Goal: Use online tool/utility: Utilize a website feature to perform a specific function

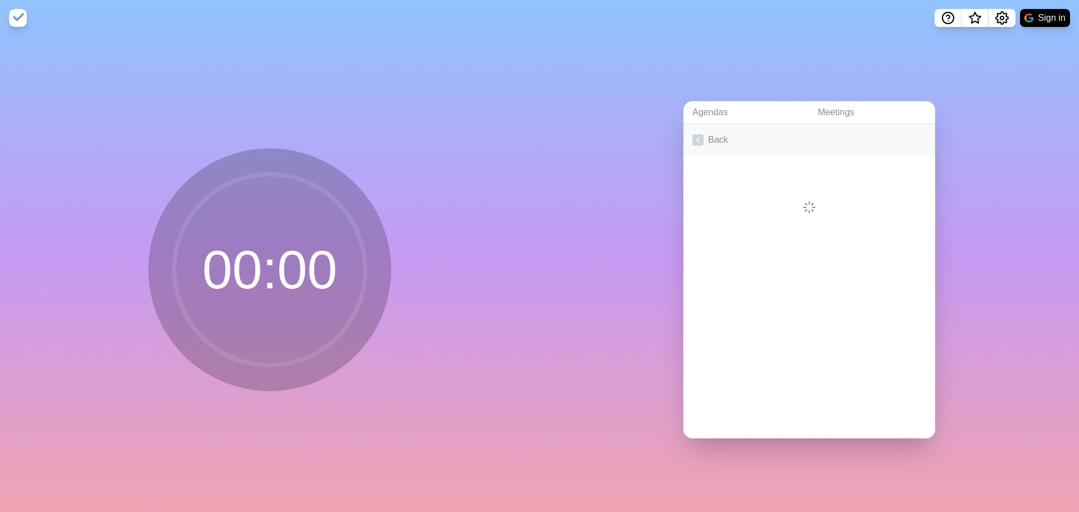
click at [702, 141] on link "Back" at bounding box center [810, 139] width 252 height 31
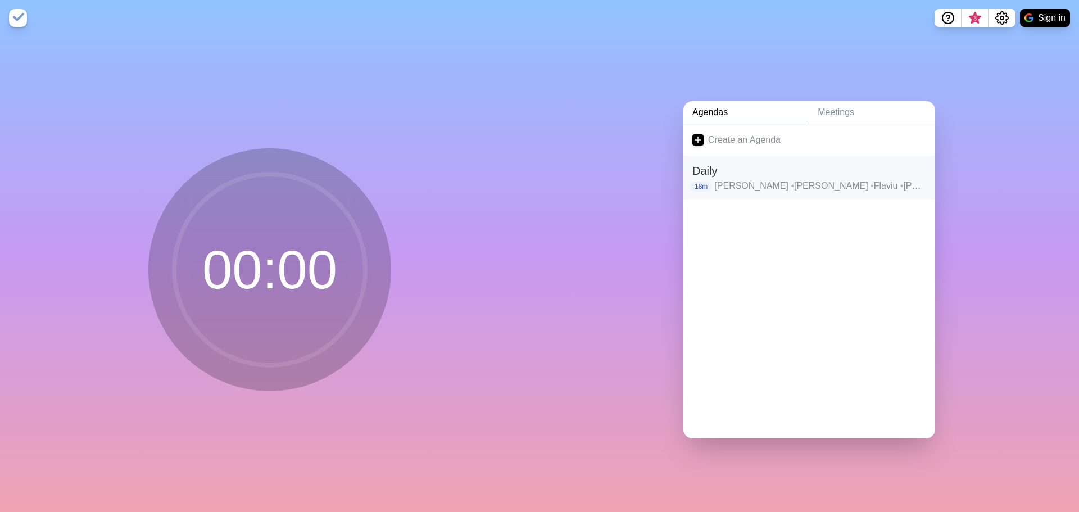
click at [744, 179] on p "[PERSON_NAME] • [PERSON_NAME] • Flaviu • [PERSON_NAME] • Andi • [PERSON_NAME]" at bounding box center [821, 185] width 212 height 13
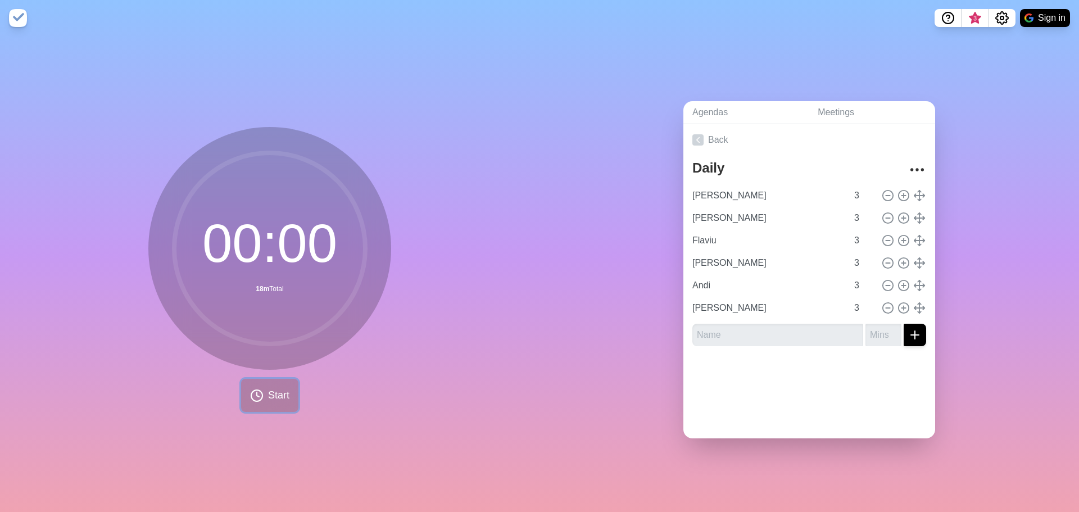
click at [268, 394] on span "Start" at bounding box center [278, 395] width 21 height 15
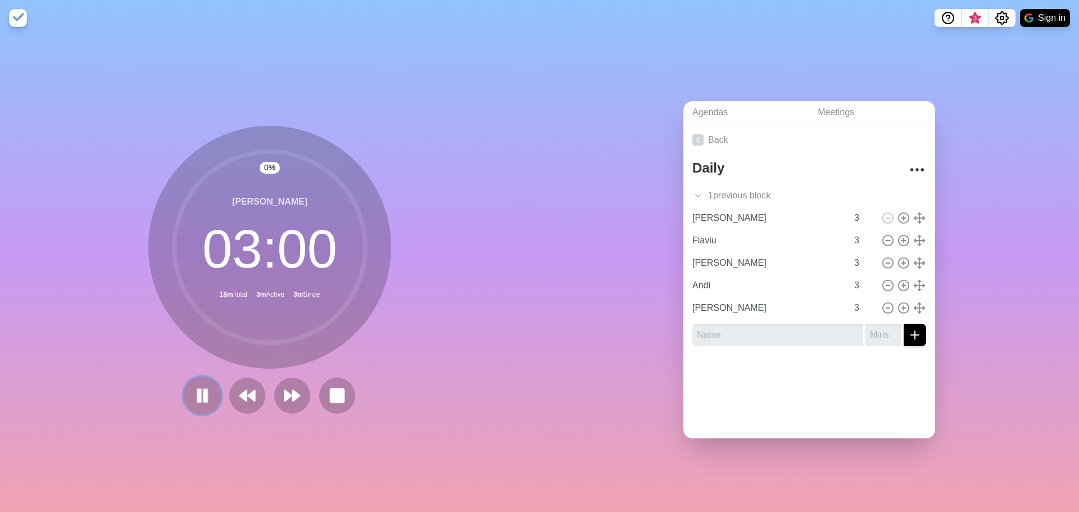
click at [206, 386] on icon at bounding box center [202, 395] width 19 height 19
click at [197, 399] on icon at bounding box center [202, 395] width 19 height 19
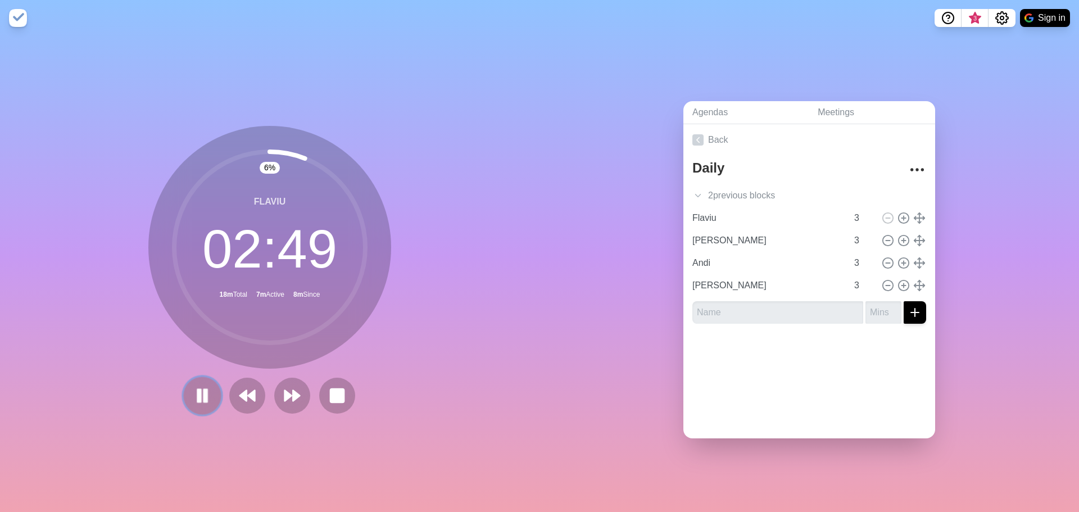
click at [207, 391] on icon at bounding box center [202, 395] width 19 height 19
click at [238, 395] on icon at bounding box center [247, 395] width 19 height 19
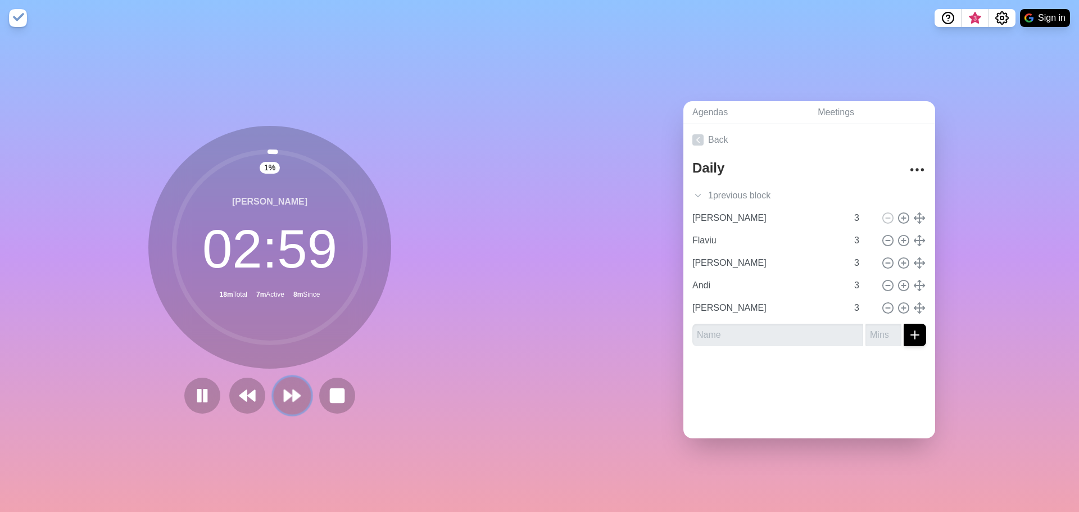
click at [293, 390] on polygon at bounding box center [296, 395] width 7 height 11
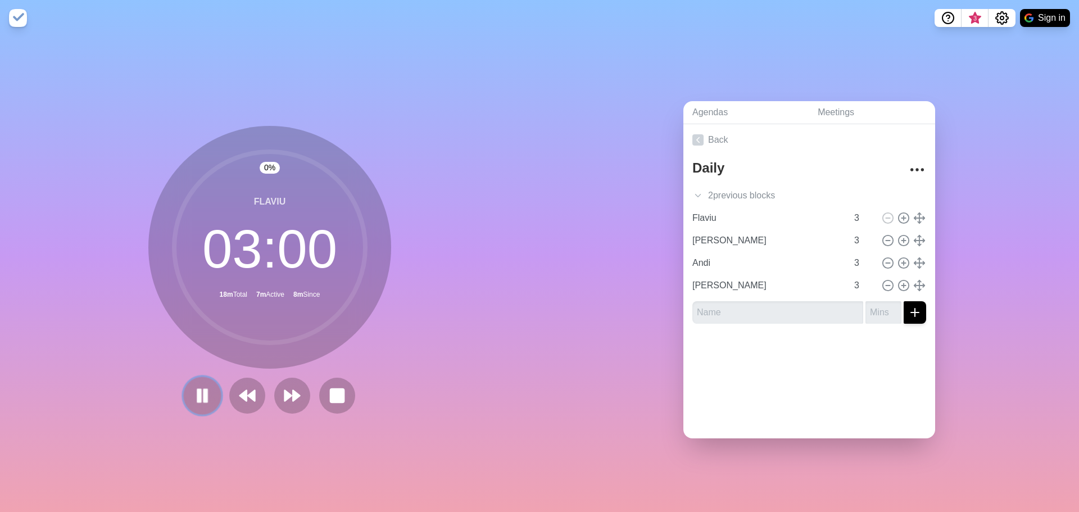
click at [207, 391] on icon at bounding box center [202, 395] width 19 height 19
click at [293, 392] on polygon at bounding box center [296, 395] width 7 height 11
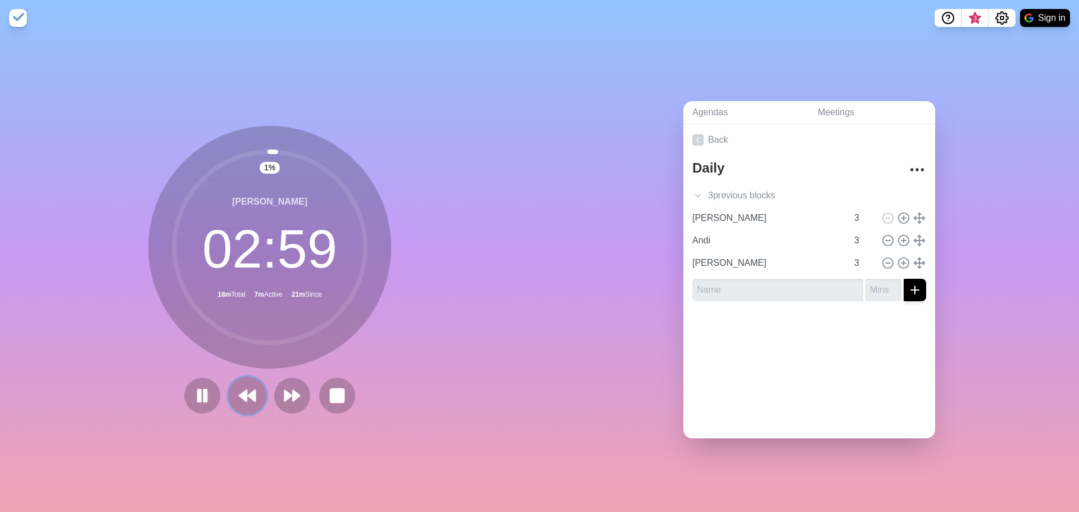
click at [248, 392] on polygon at bounding box center [251, 395] width 7 height 11
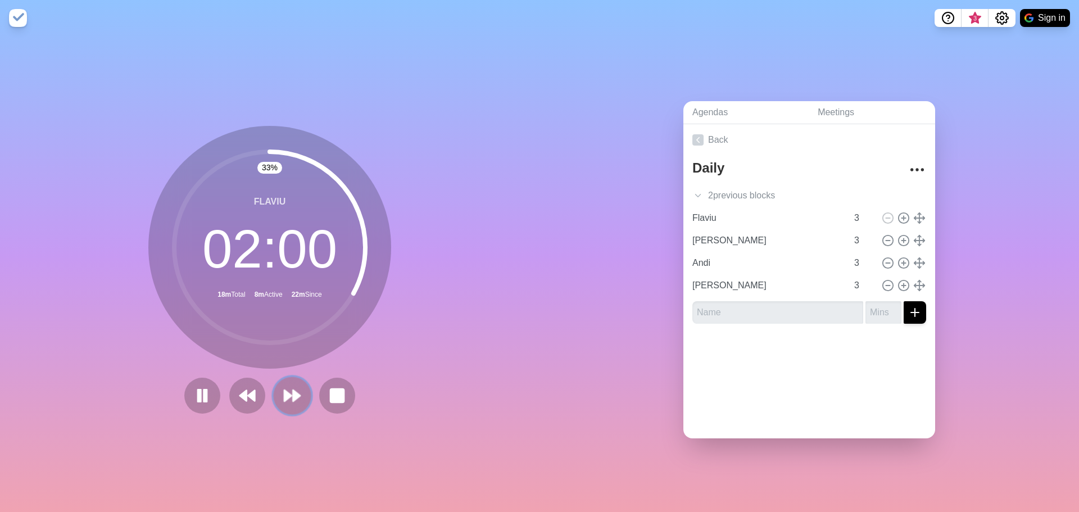
click at [292, 397] on icon at bounding box center [292, 395] width 19 height 19
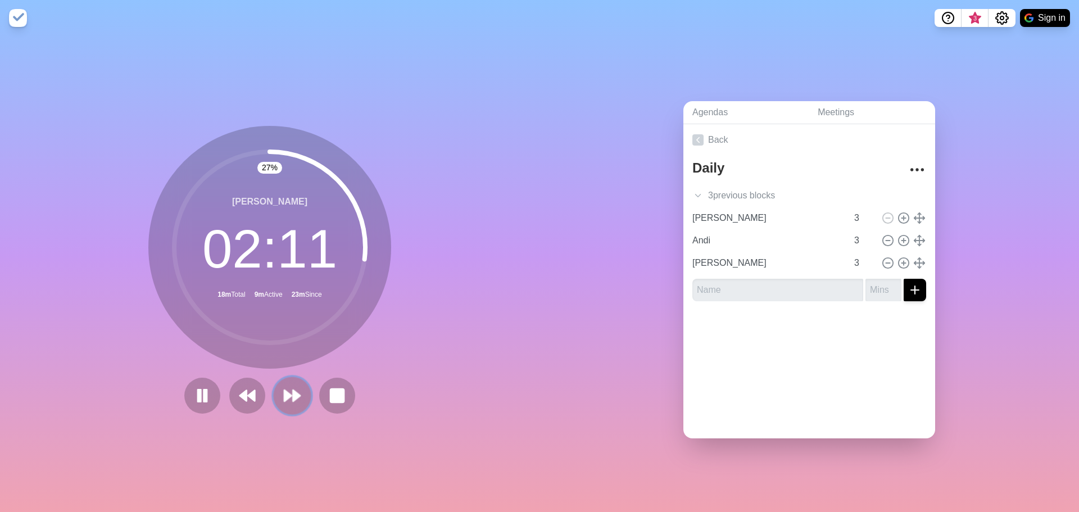
click at [283, 400] on icon at bounding box center [292, 395] width 19 height 19
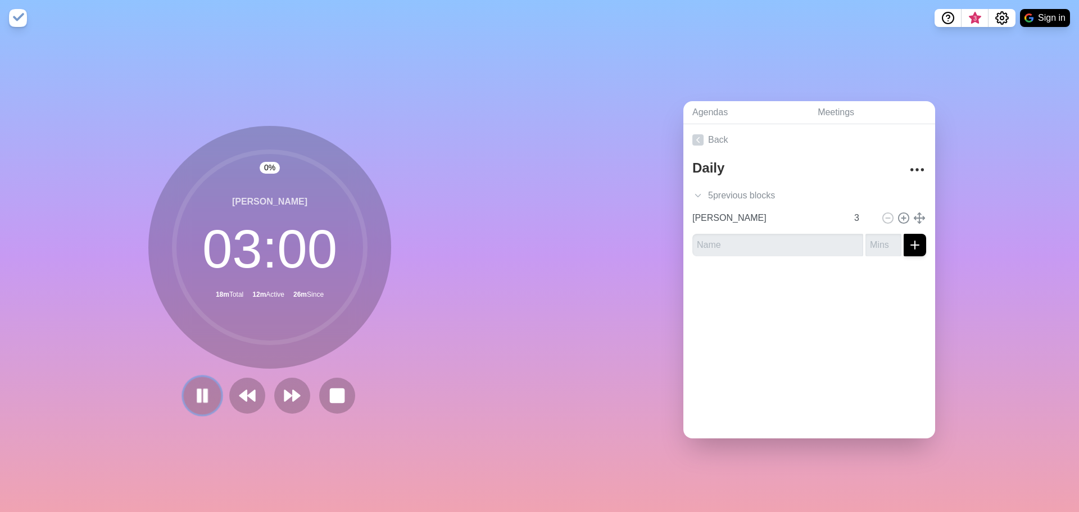
click at [198, 393] on icon at bounding box center [202, 395] width 19 height 19
click at [197, 397] on icon at bounding box center [202, 395] width 19 height 19
click at [210, 393] on button at bounding box center [202, 396] width 38 height 38
